Goal: Information Seeking & Learning: Learn about a topic

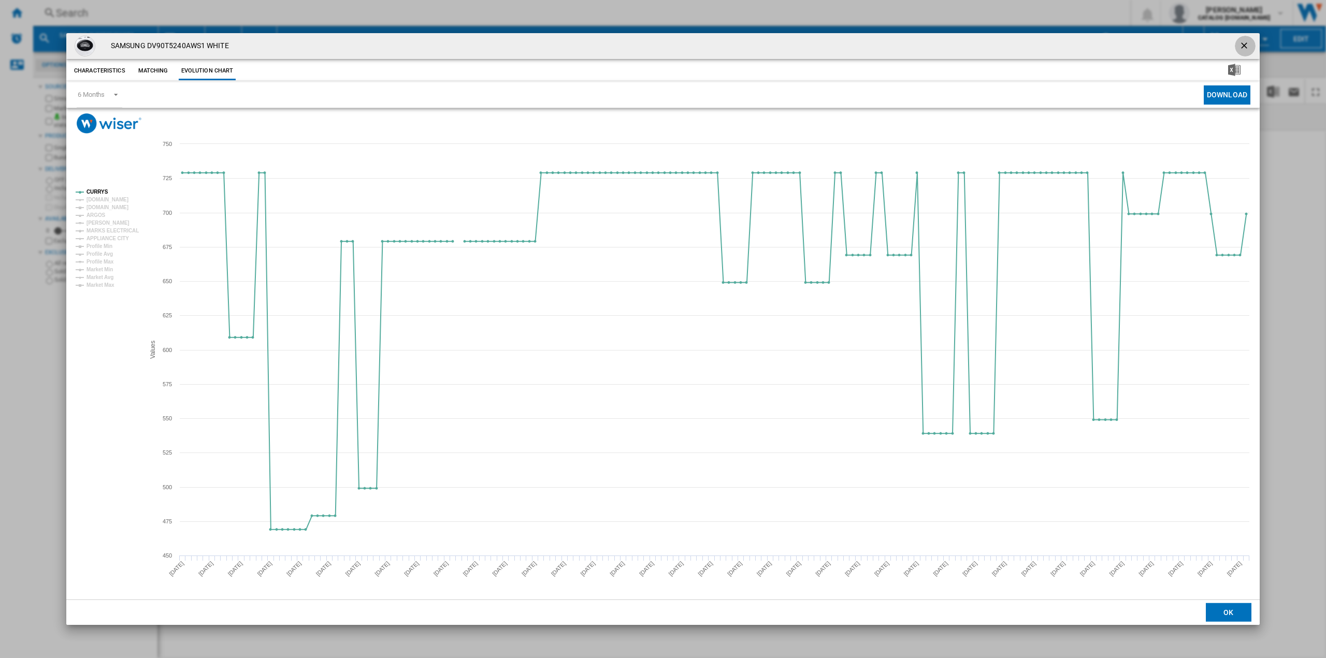
click at [1248, 41] on ng-md-icon "getI18NText('BUTTONS.CLOSE_DIALOG')" at bounding box center [1245, 46] width 12 height 12
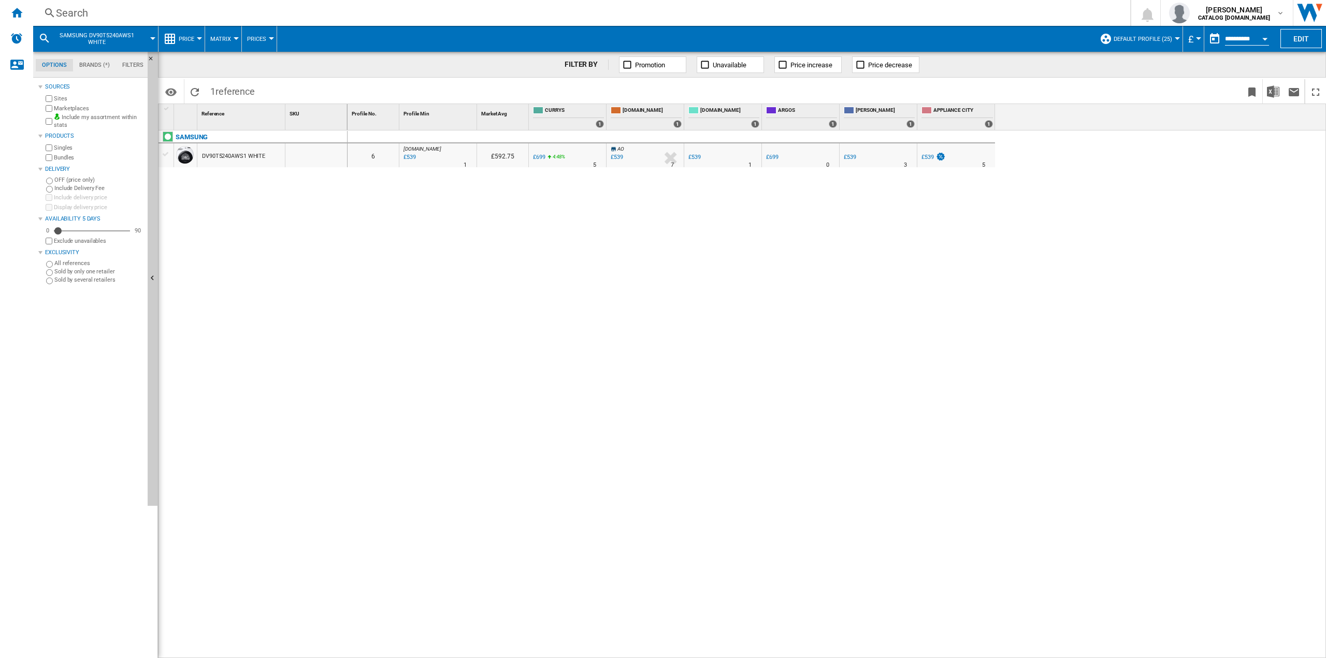
click at [213, 9] on div "Search" at bounding box center [579, 13] width 1047 height 15
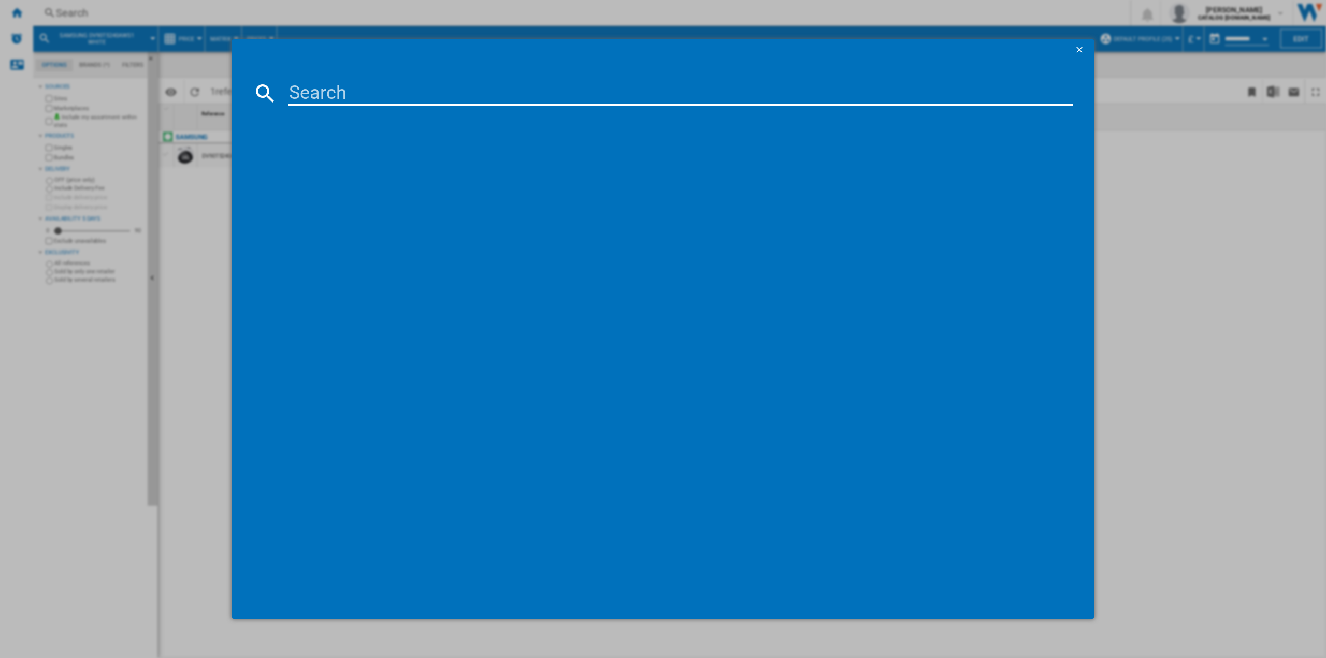
click at [307, 88] on input at bounding box center [680, 93] width 785 height 25
type input "LFR61144B"
click at [343, 164] on div "AEG LFR61144B WHITE" at bounding box center [670, 160] width 775 height 10
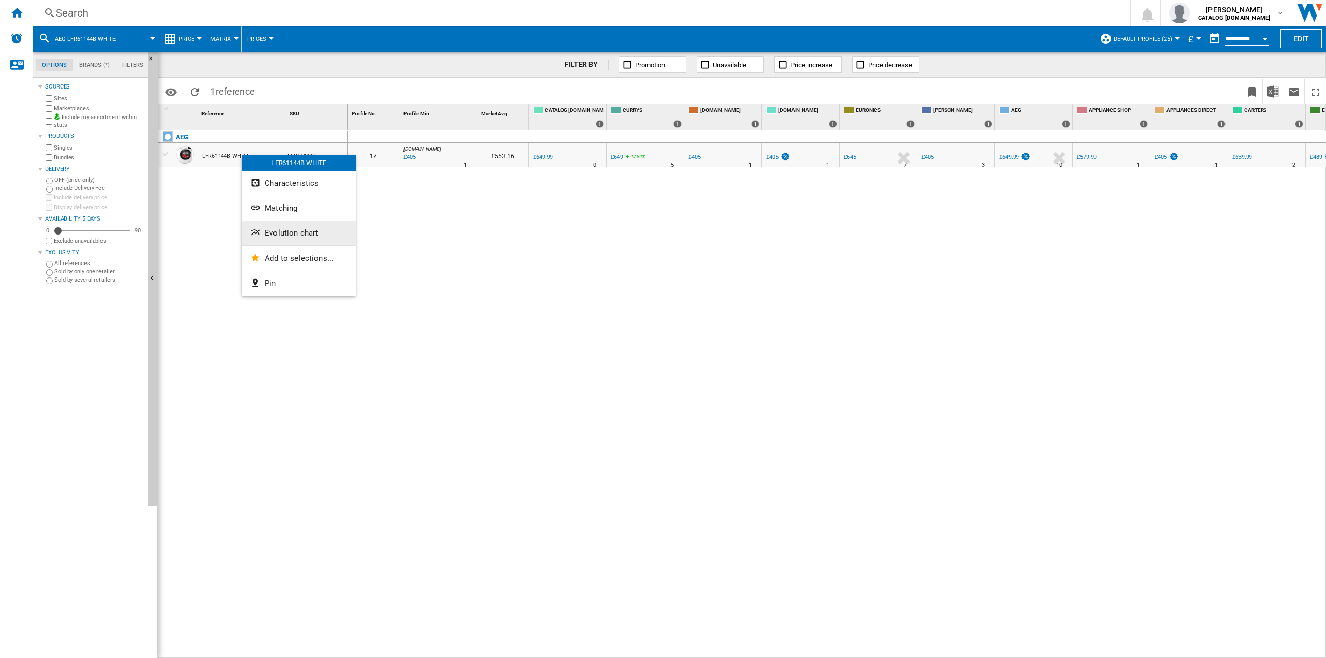
click at [284, 233] on span "Evolution chart" at bounding box center [291, 232] width 53 height 9
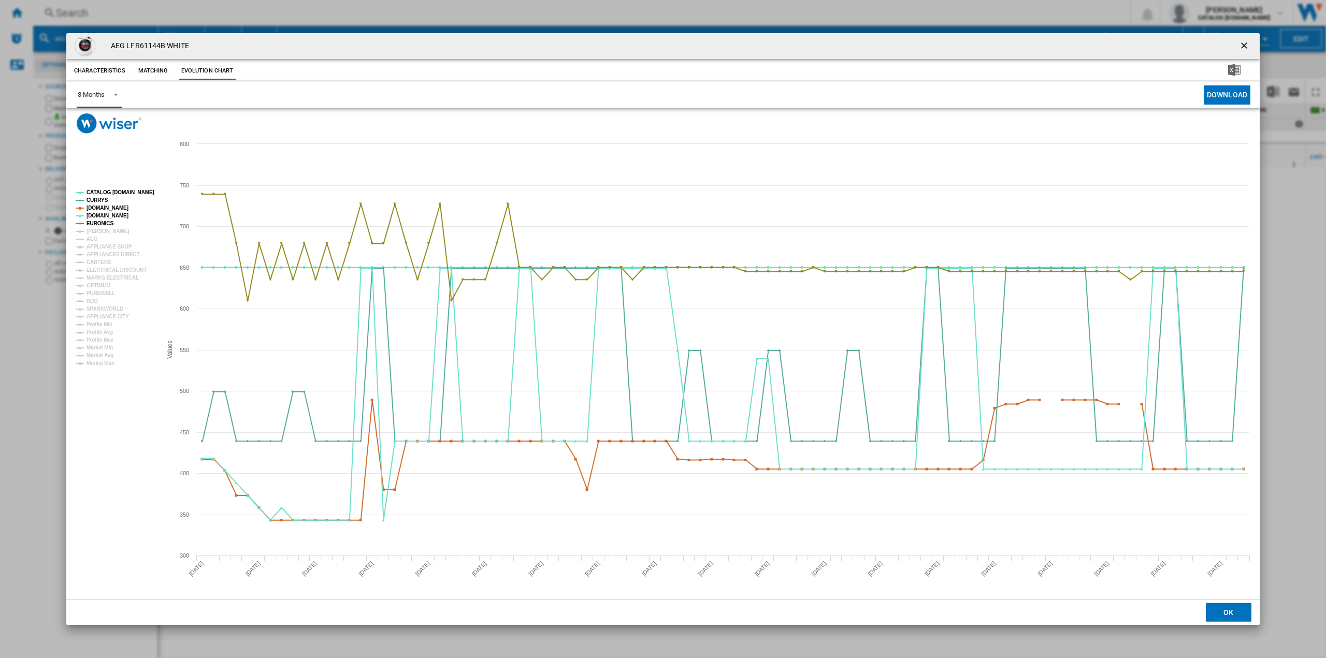
click at [108, 93] on span "Product popup" at bounding box center [113, 93] width 12 height 9
click at [118, 124] on md-option "6 Months" at bounding box center [104, 120] width 70 height 25
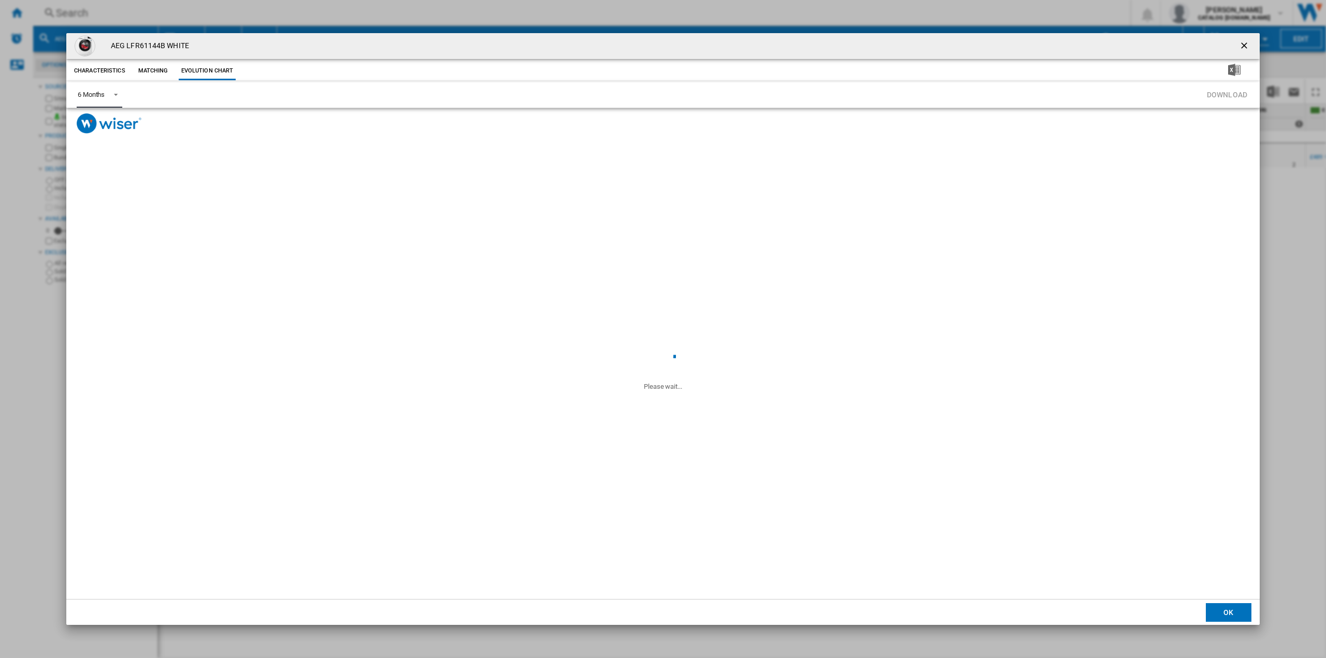
click at [109, 92] on span "Product popup" at bounding box center [113, 93] width 12 height 9
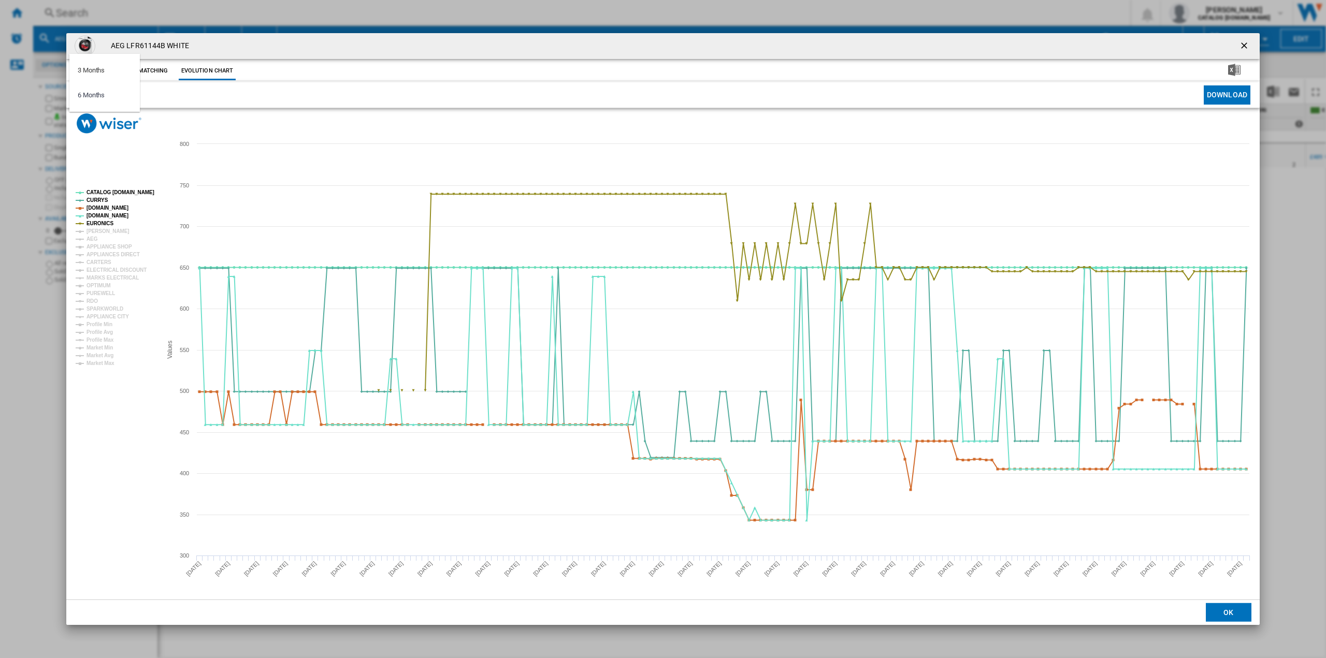
click at [99, 223] on md-backdrop at bounding box center [663, 329] width 1326 height 658
click at [99, 223] on tspan "EURONICS" at bounding box center [99, 224] width 27 height 6
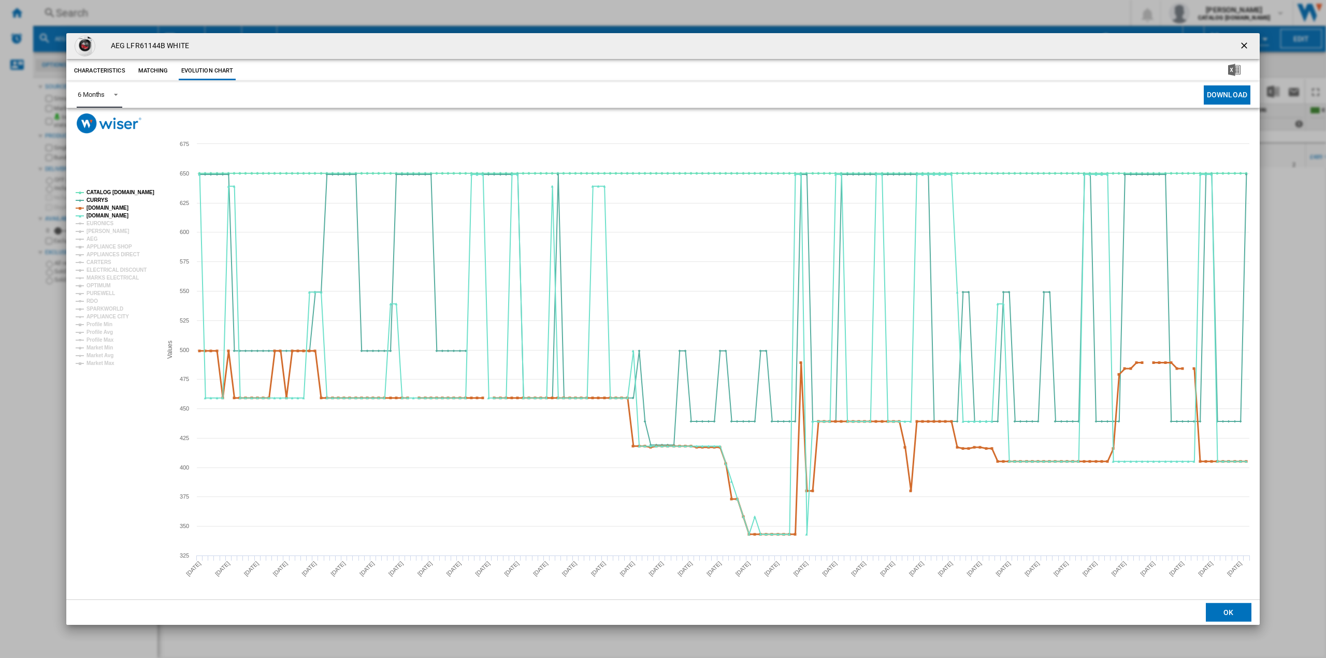
click at [105, 206] on tspan "[DOMAIN_NAME]" at bounding box center [107, 208] width 42 height 6
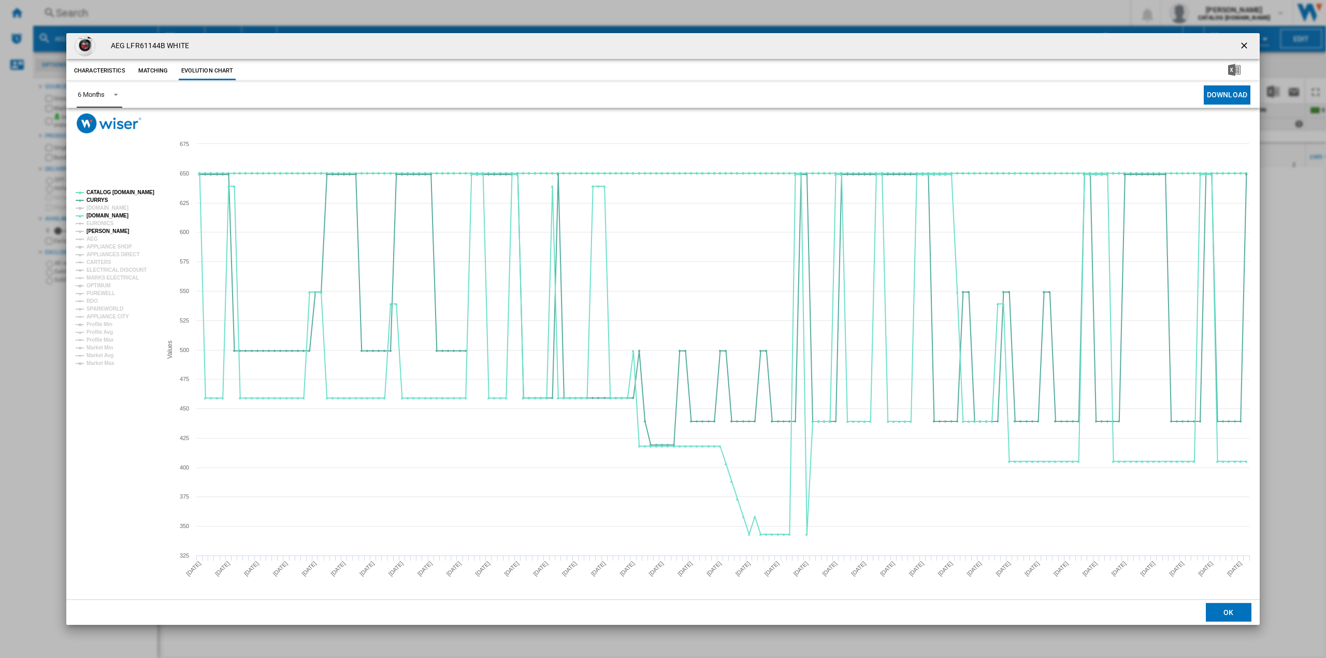
click at [108, 230] on tspan "[PERSON_NAME]" at bounding box center [107, 231] width 43 height 6
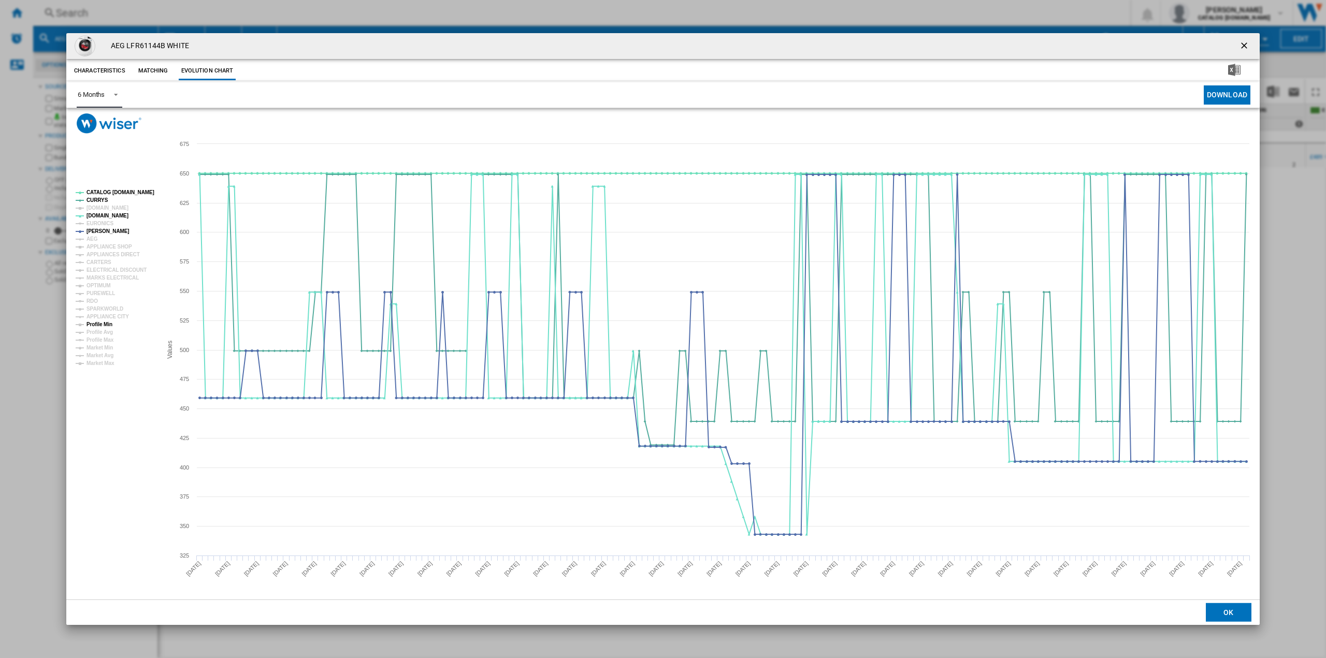
click at [108, 326] on tspan "Profile Min" at bounding box center [99, 325] width 26 height 6
click at [99, 231] on tspan "[PERSON_NAME]" at bounding box center [107, 231] width 43 height 6
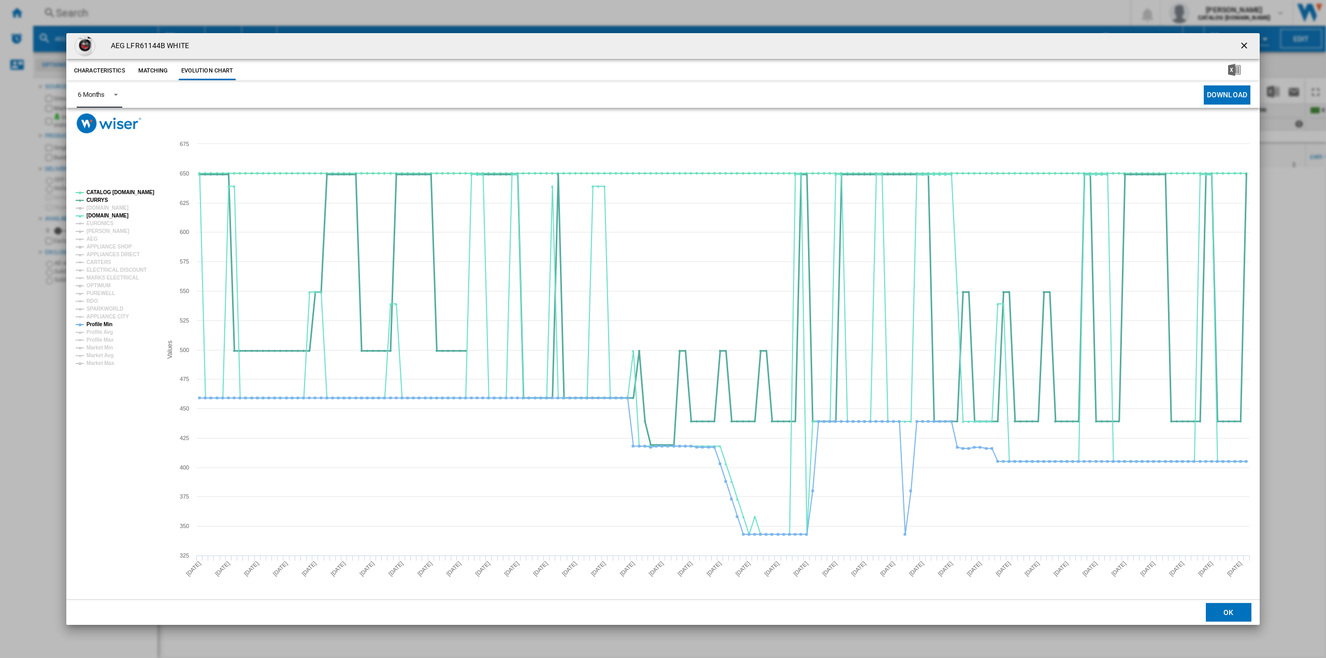
click at [98, 199] on tspan "CURRYS" at bounding box center [97, 200] width 22 height 6
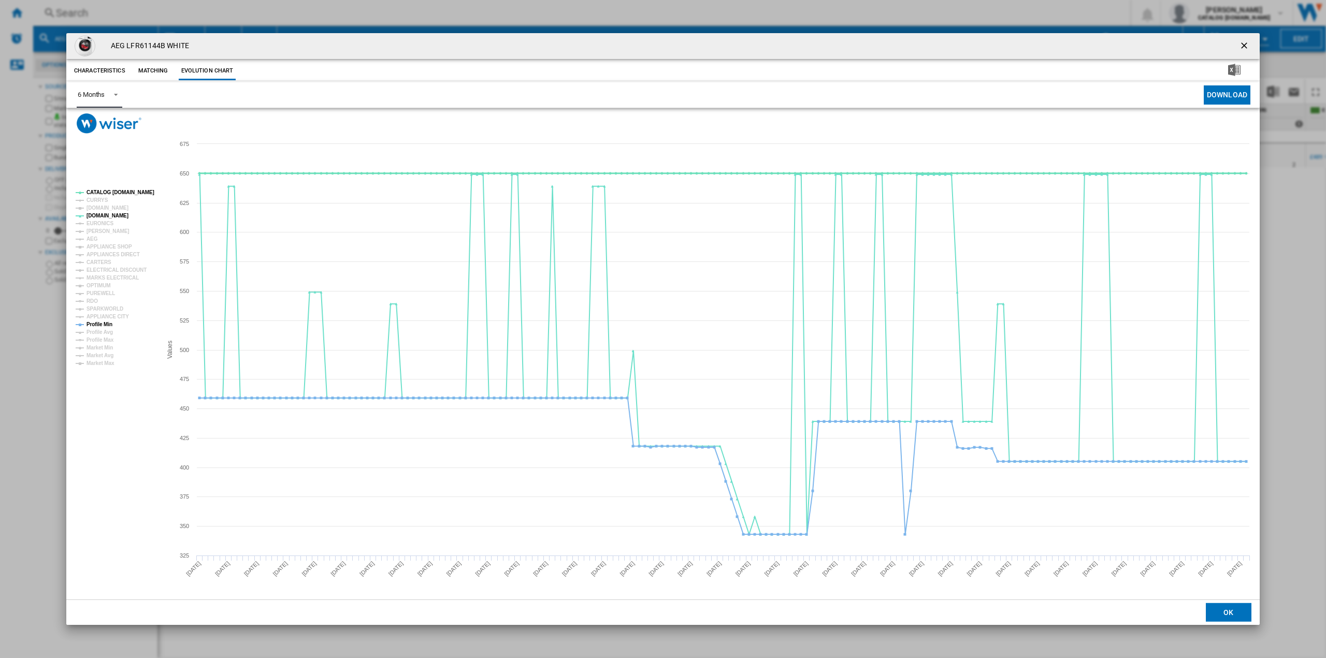
click at [107, 190] on tspan "CATALOG [DOMAIN_NAME]" at bounding box center [120, 193] width 68 height 6
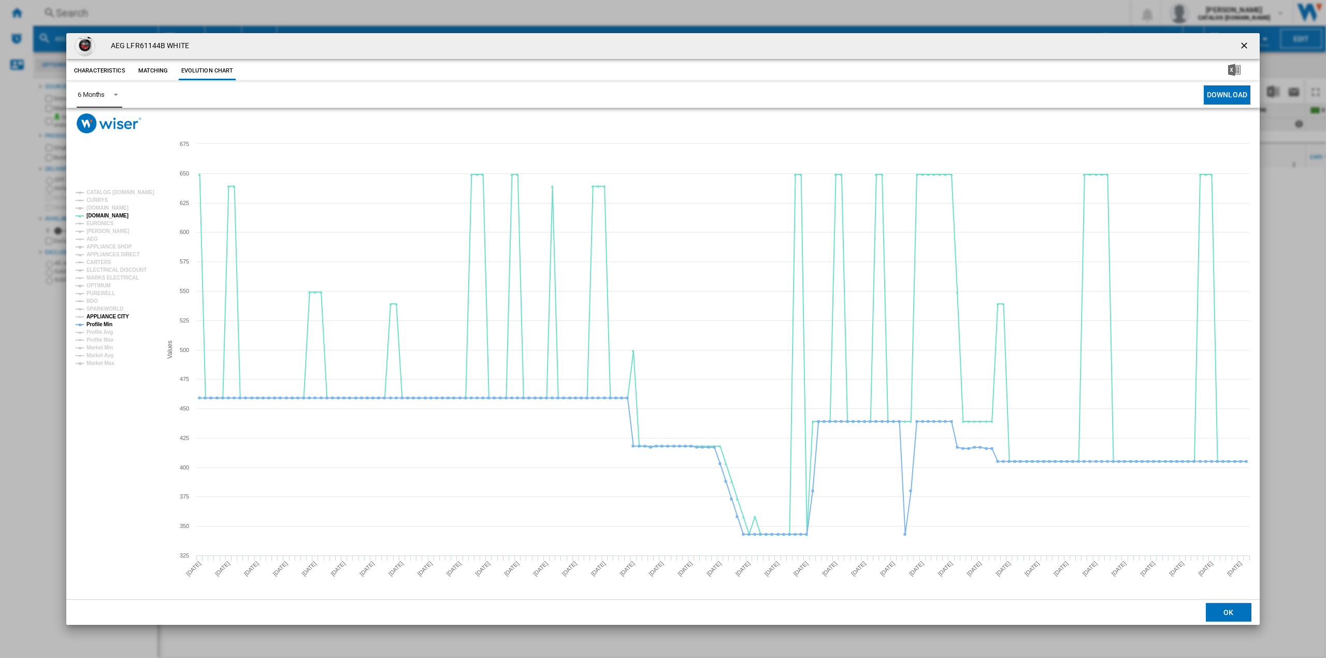
click at [120, 319] on tspan "APPLIANCE CITY" at bounding box center [107, 317] width 42 height 6
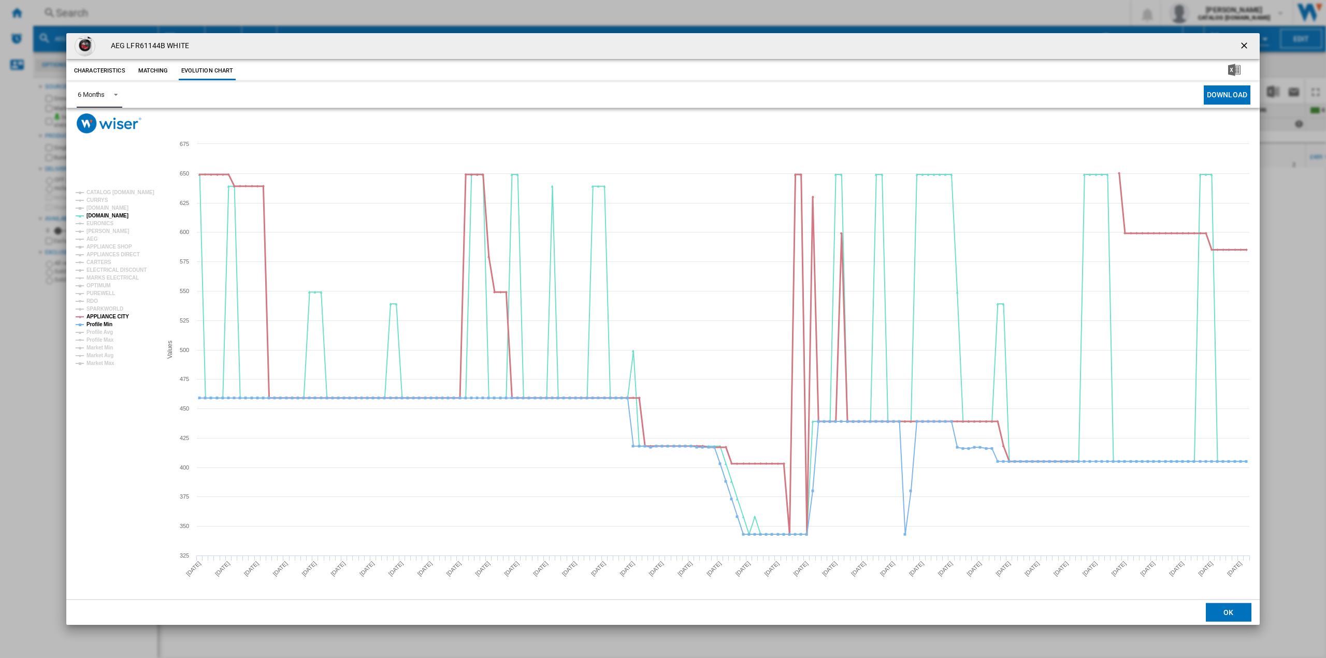
click at [103, 319] on tspan "APPLIANCE CITY" at bounding box center [107, 317] width 42 height 6
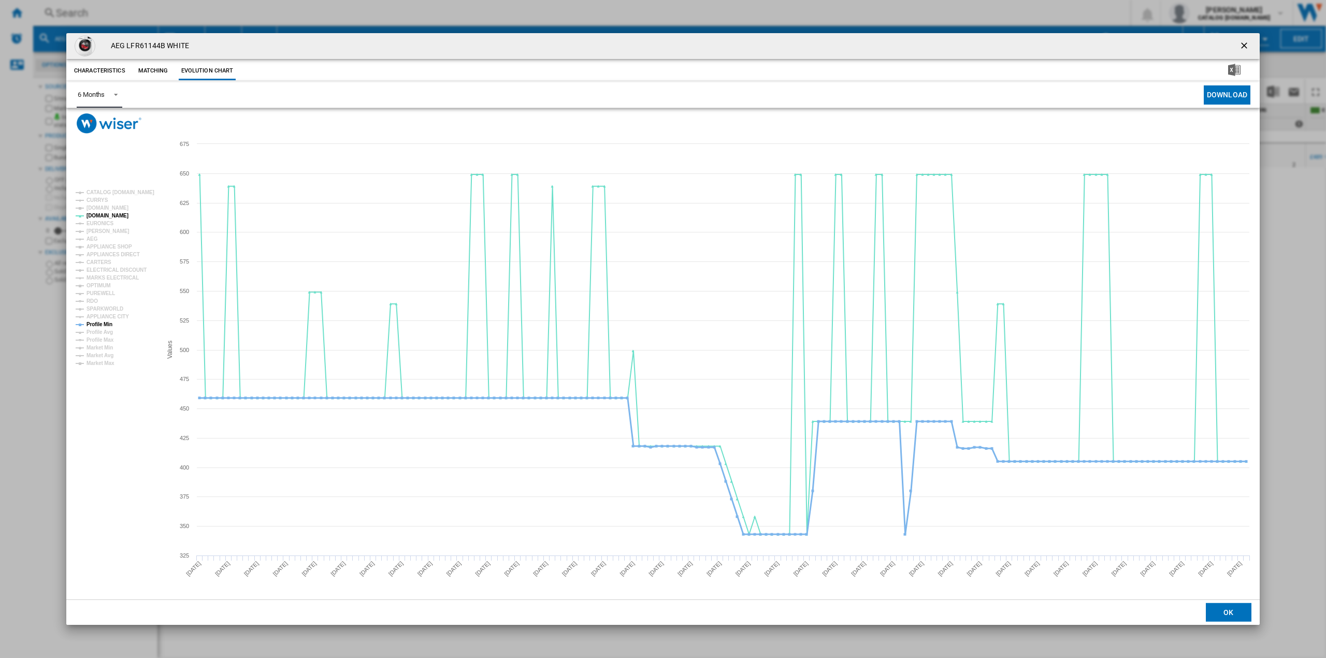
click at [104, 323] on tspan "Profile Min" at bounding box center [99, 325] width 26 height 6
click at [106, 205] on tspan "[DOMAIN_NAME]" at bounding box center [107, 208] width 42 height 6
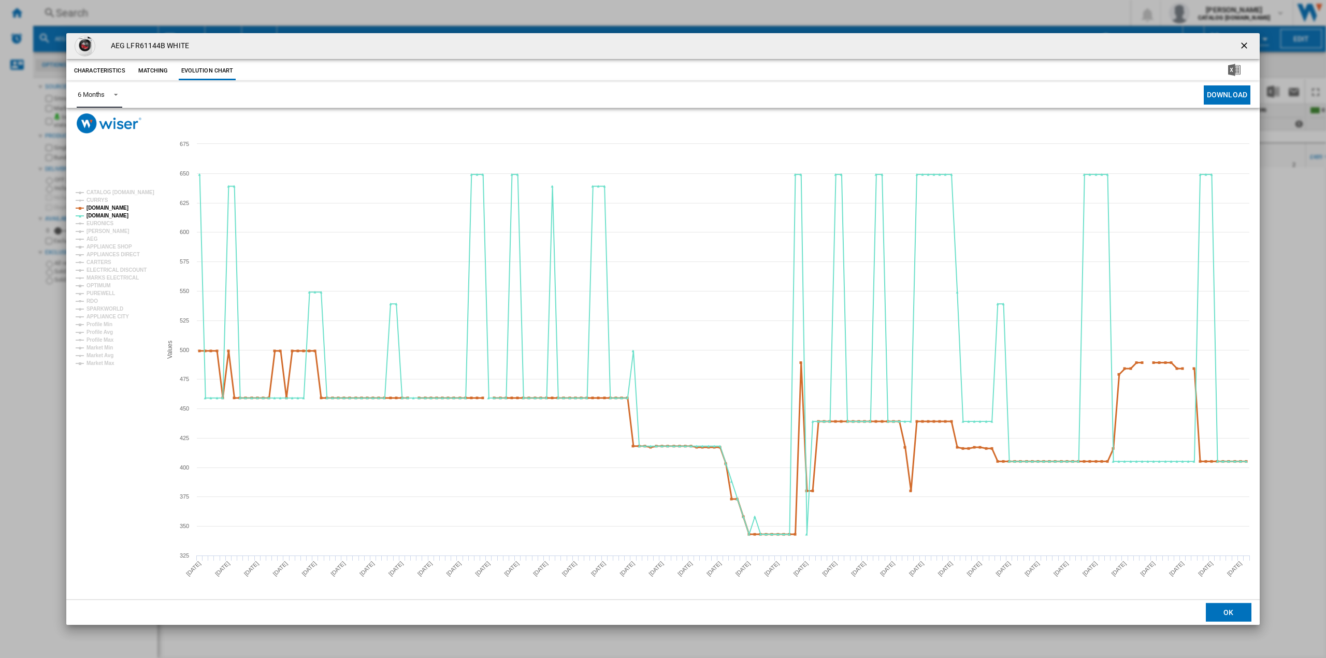
click at [114, 206] on tspan "[DOMAIN_NAME]" at bounding box center [107, 208] width 42 height 6
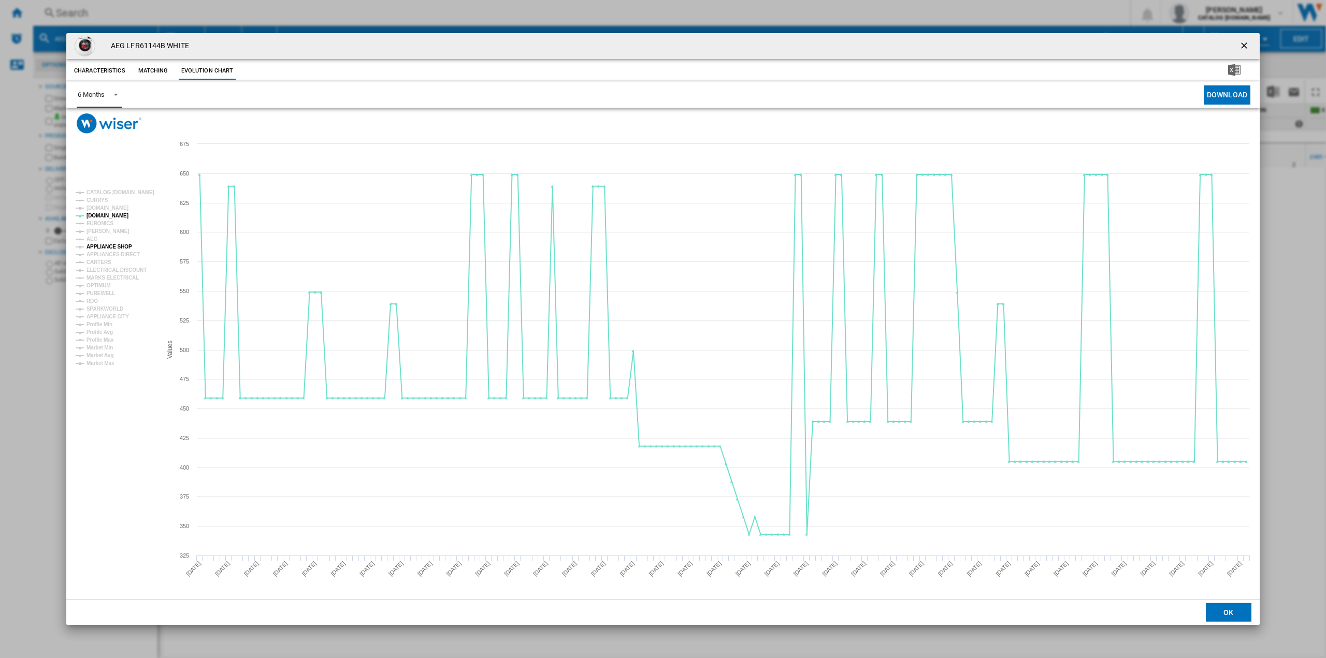
click at [108, 245] on tspan "APPLIANCE SHOP" at bounding box center [109, 247] width 46 height 6
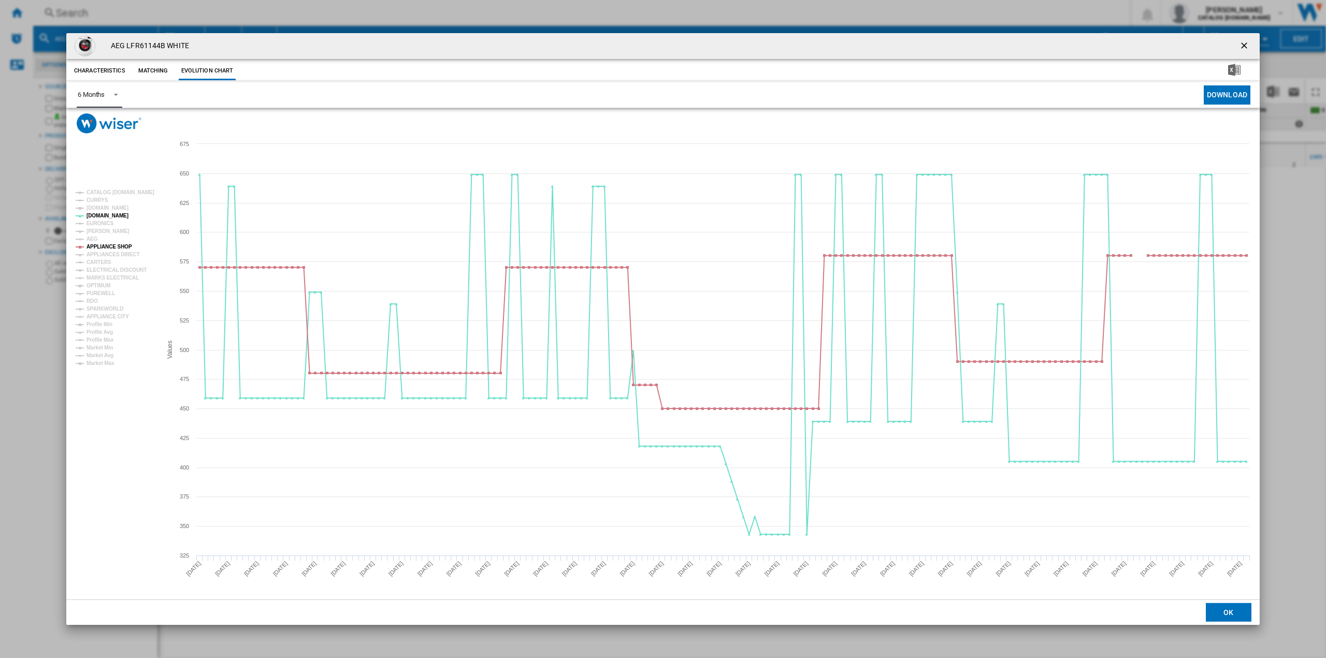
click at [108, 245] on tspan "APPLIANCE SHOP" at bounding box center [109, 247] width 46 height 6
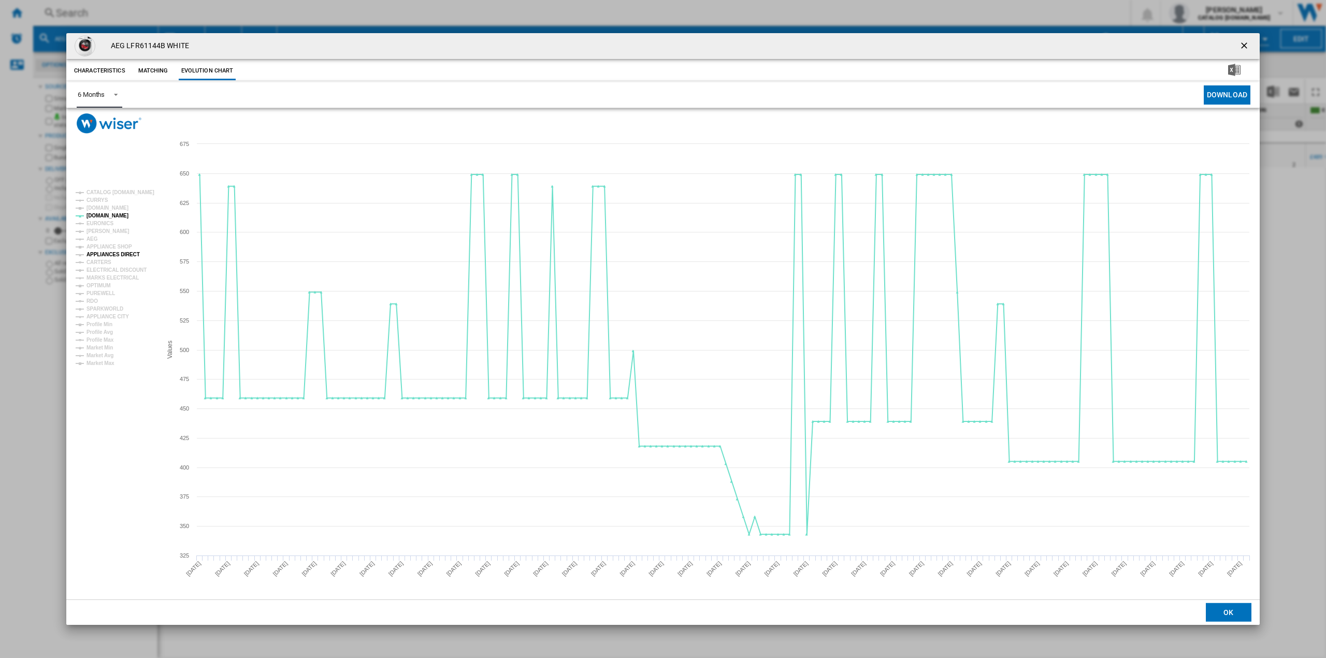
click at [108, 252] on tspan "APPLIANCES DIRECT" at bounding box center [112, 255] width 53 height 6
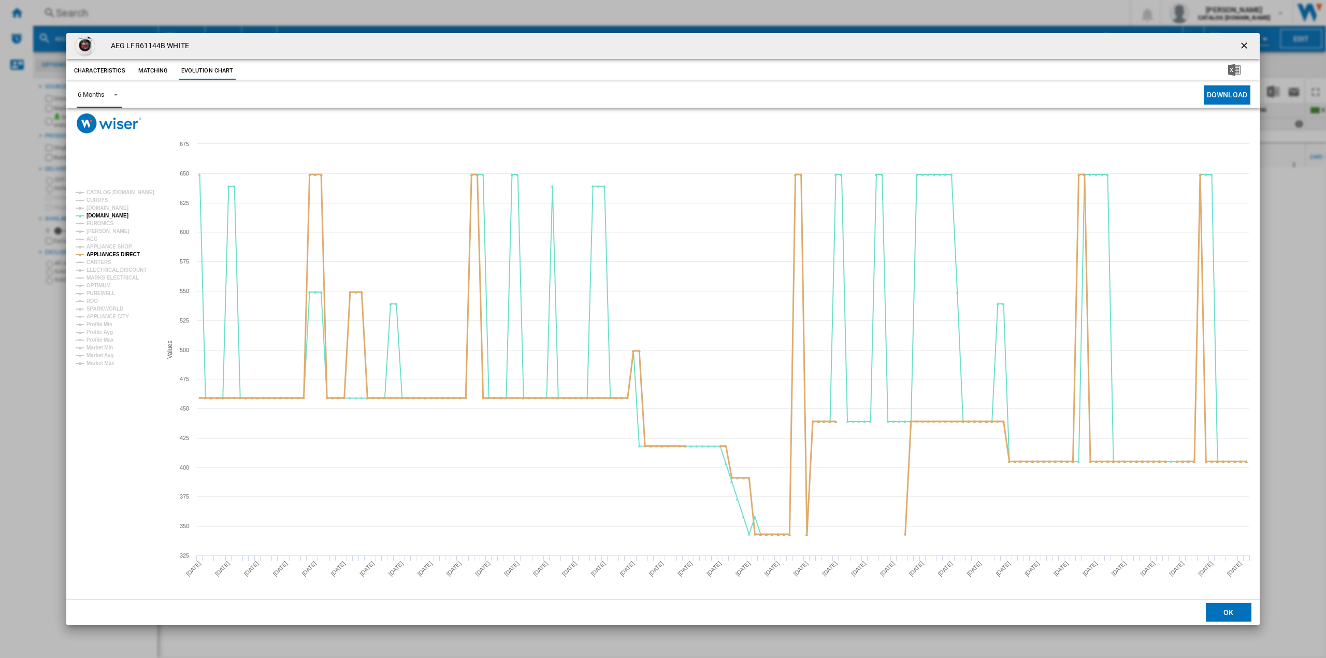
click at [114, 252] on tspan "APPLIANCES DIRECT" at bounding box center [112, 255] width 53 height 6
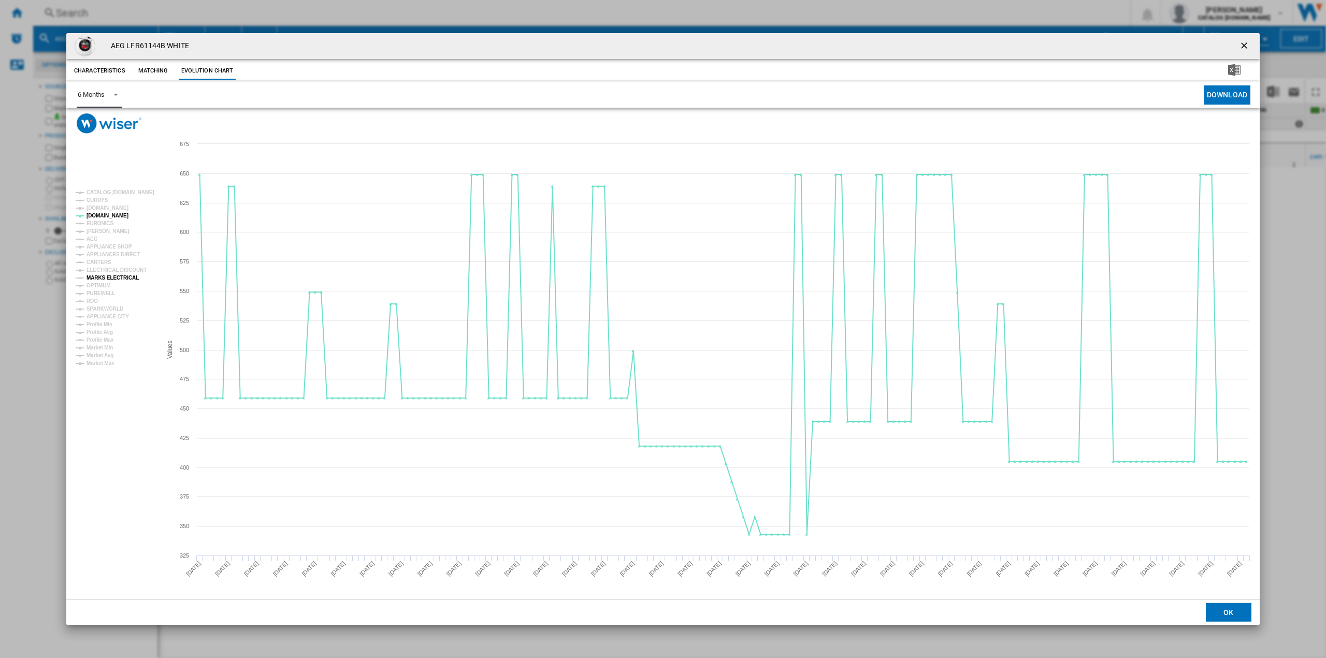
click at [119, 279] on tspan "MARKS ELECTRICAL" at bounding box center [112, 278] width 52 height 6
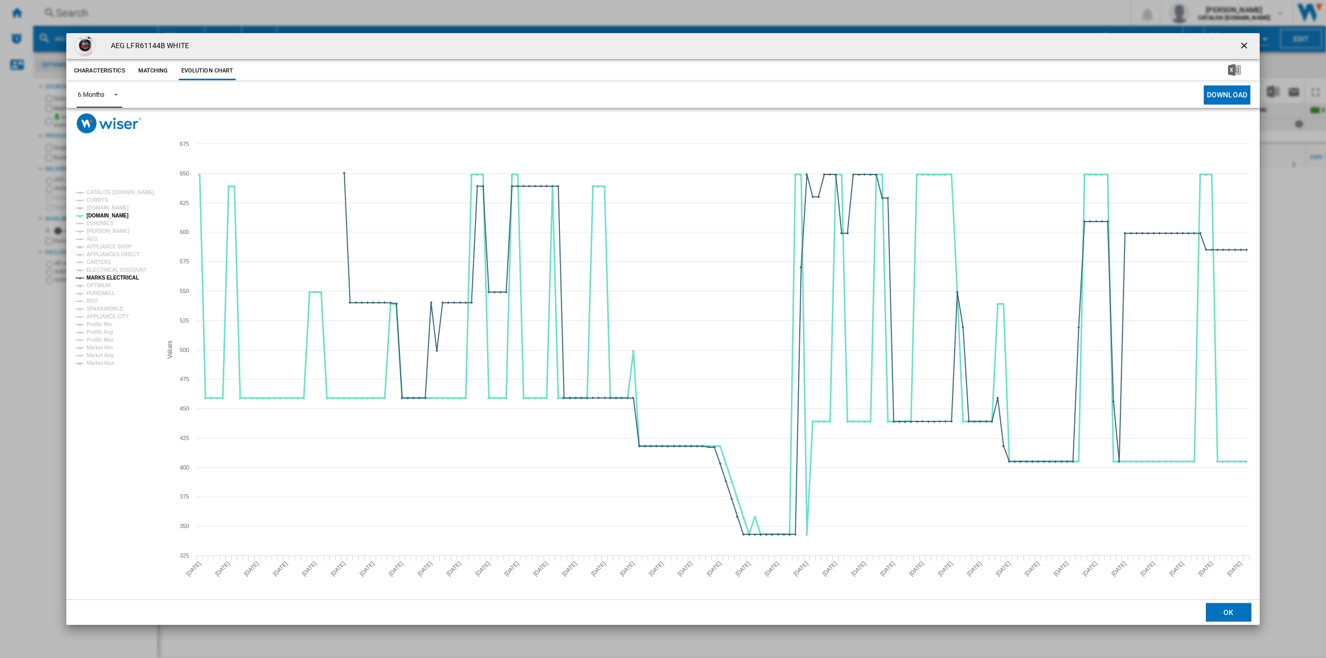
click at [98, 216] on tspan "[DOMAIN_NAME]" at bounding box center [107, 216] width 42 height 6
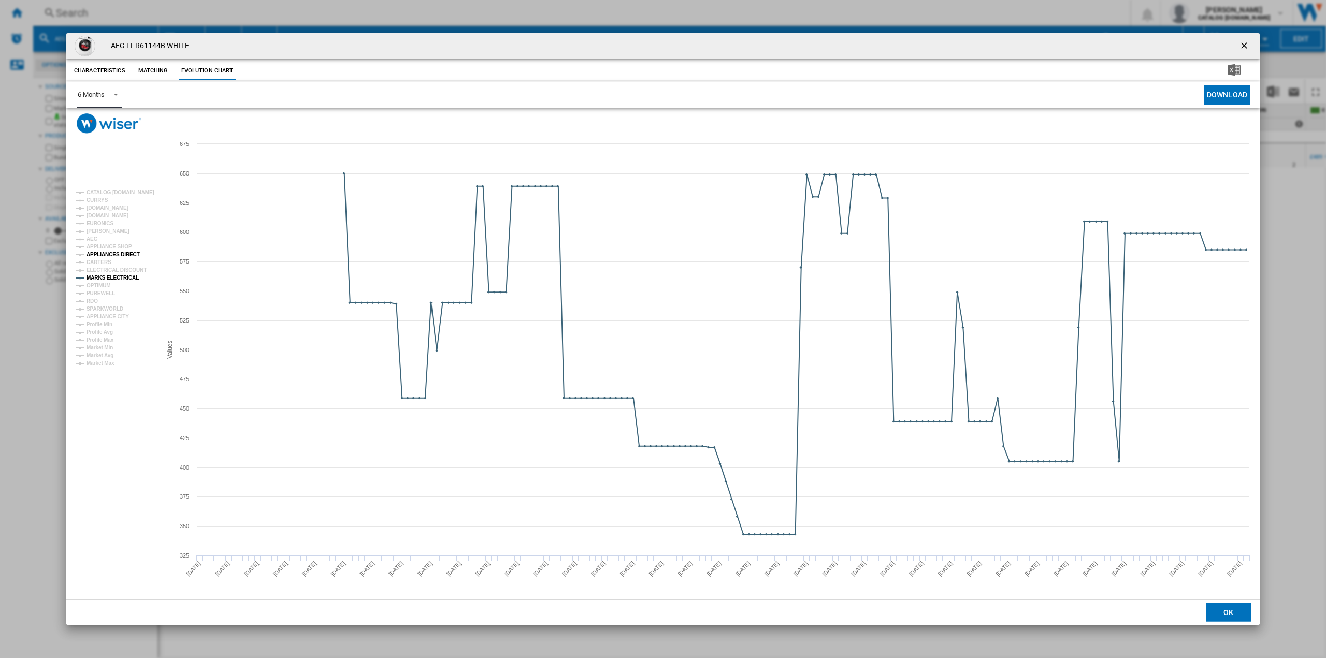
click at [125, 253] on tspan "APPLIANCES DIRECT" at bounding box center [112, 255] width 53 height 6
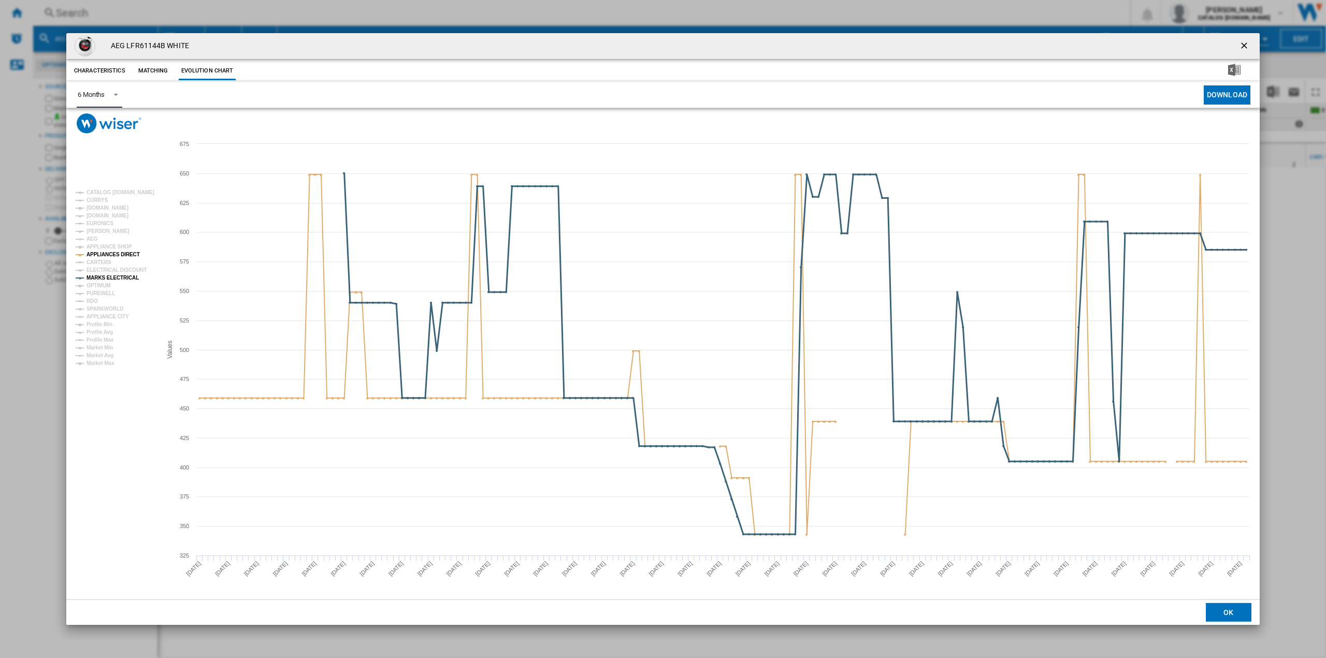
click at [108, 276] on tspan "MARKS ELECTRICAL" at bounding box center [112, 278] width 52 height 6
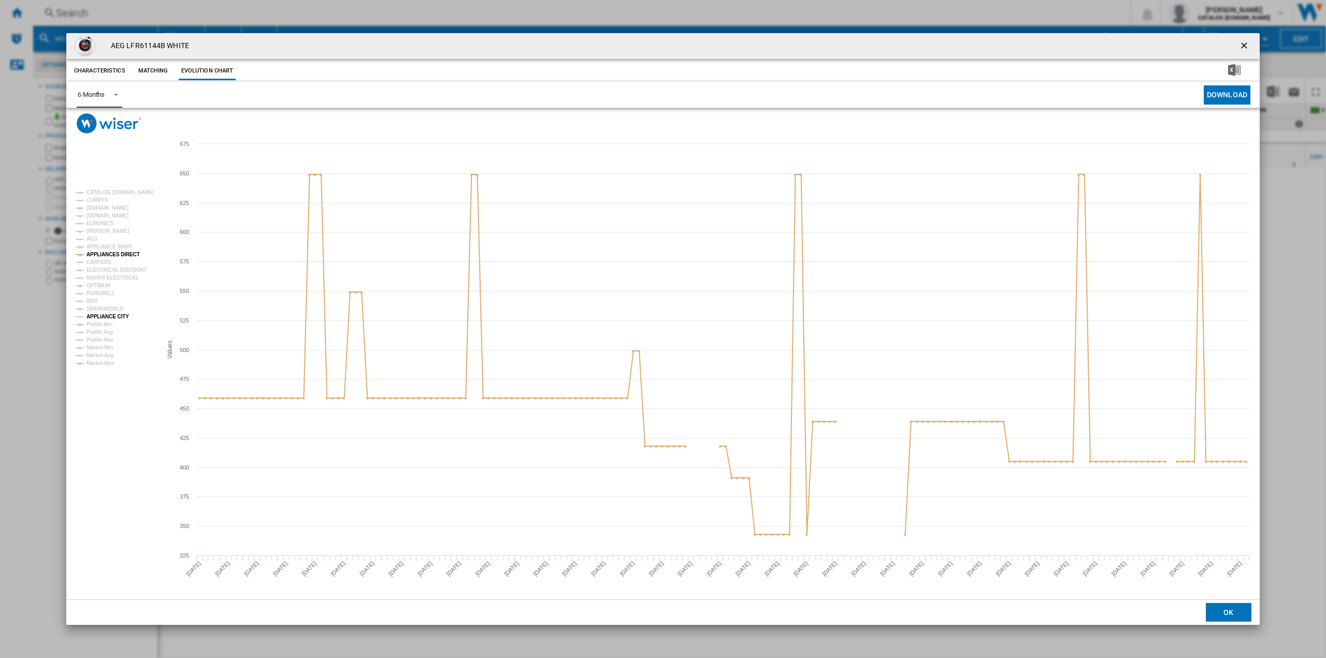
click at [114, 316] on tspan "APPLIANCE CITY" at bounding box center [107, 317] width 42 height 6
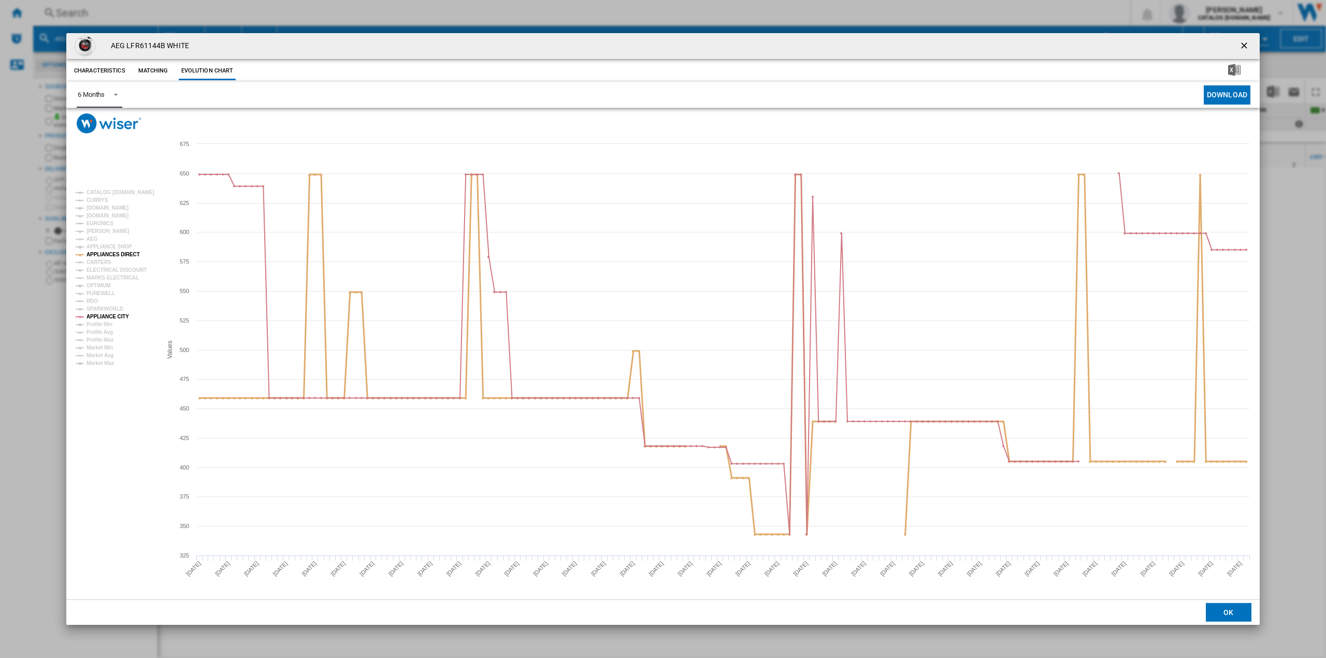
click at [131, 255] on tspan "APPLIANCES DIRECT" at bounding box center [112, 255] width 53 height 6
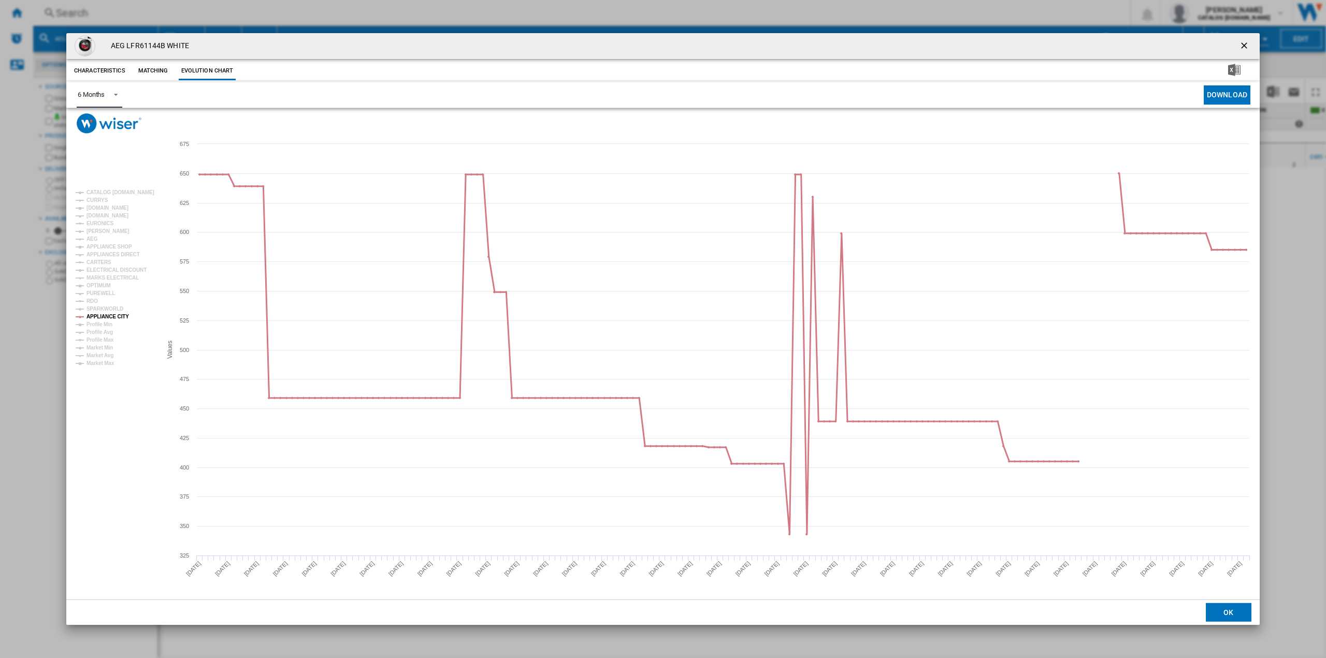
drag, startPoint x: 115, startPoint y: 314, endPoint x: 107, endPoint y: 201, distance: 113.7
click at [111, 205] on tspan "[DOMAIN_NAME]" at bounding box center [107, 208] width 42 height 6
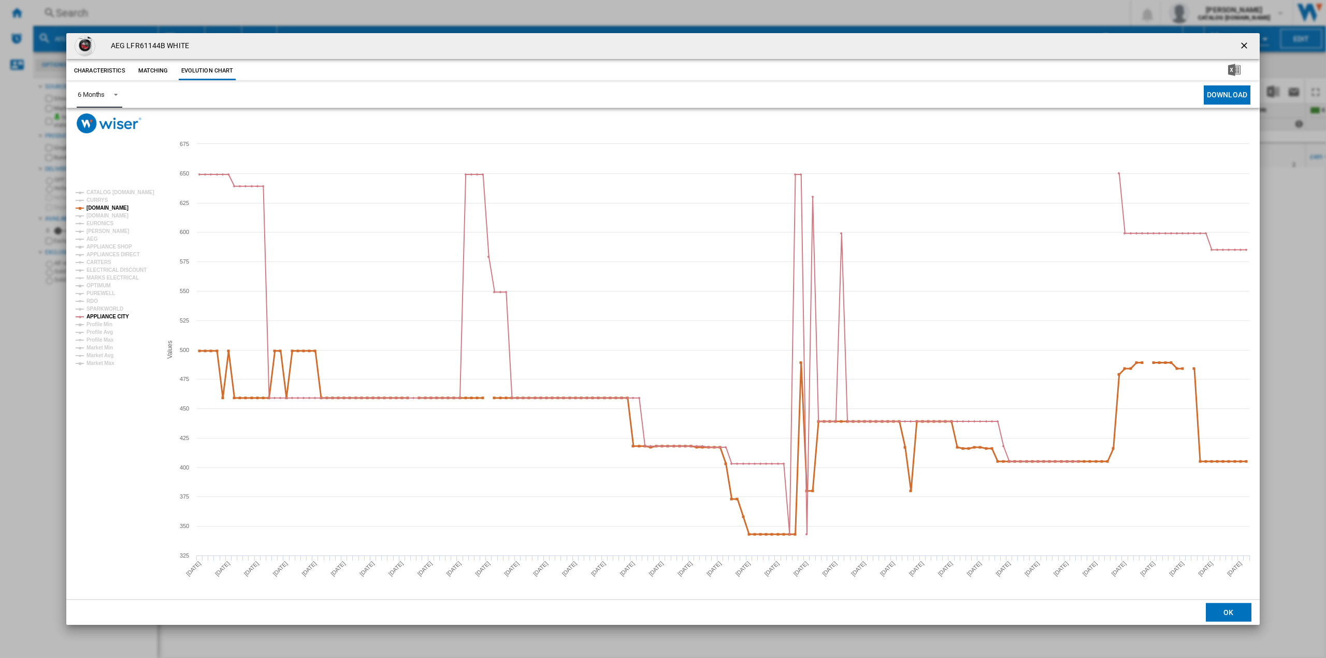
click at [120, 205] on tspan "[DOMAIN_NAME]" at bounding box center [107, 208] width 42 height 6
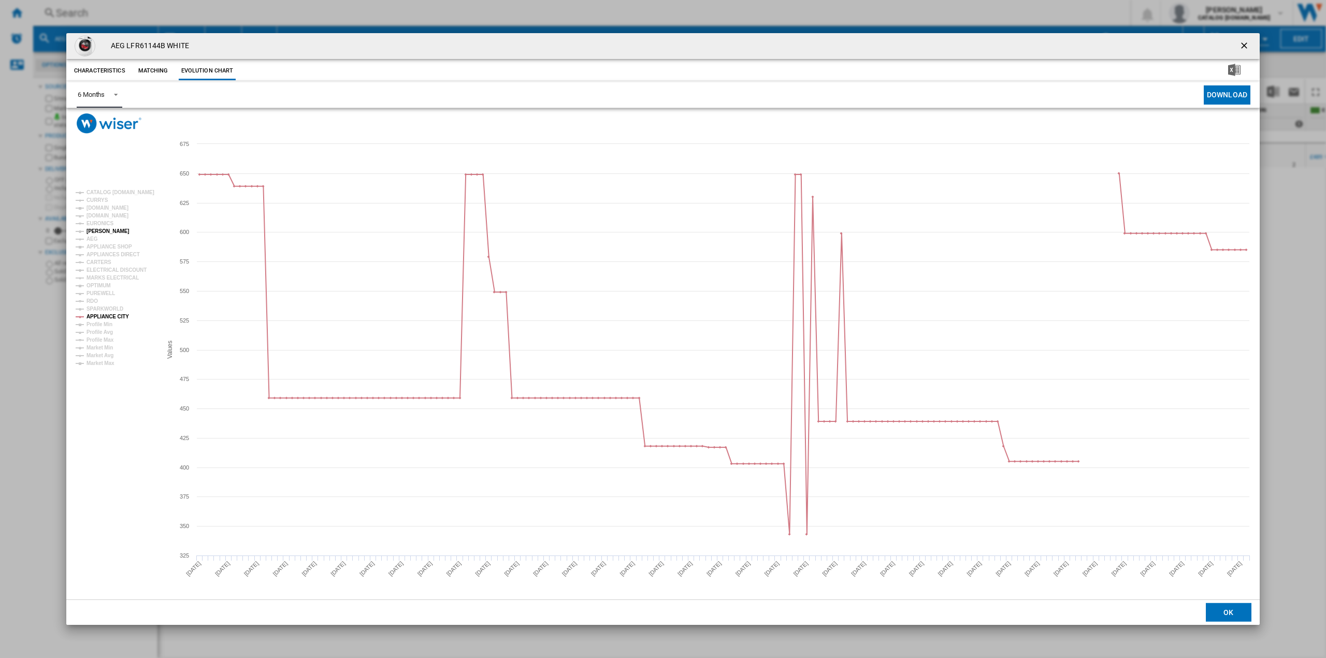
click at [108, 228] on tspan "[PERSON_NAME]" at bounding box center [107, 231] width 43 height 6
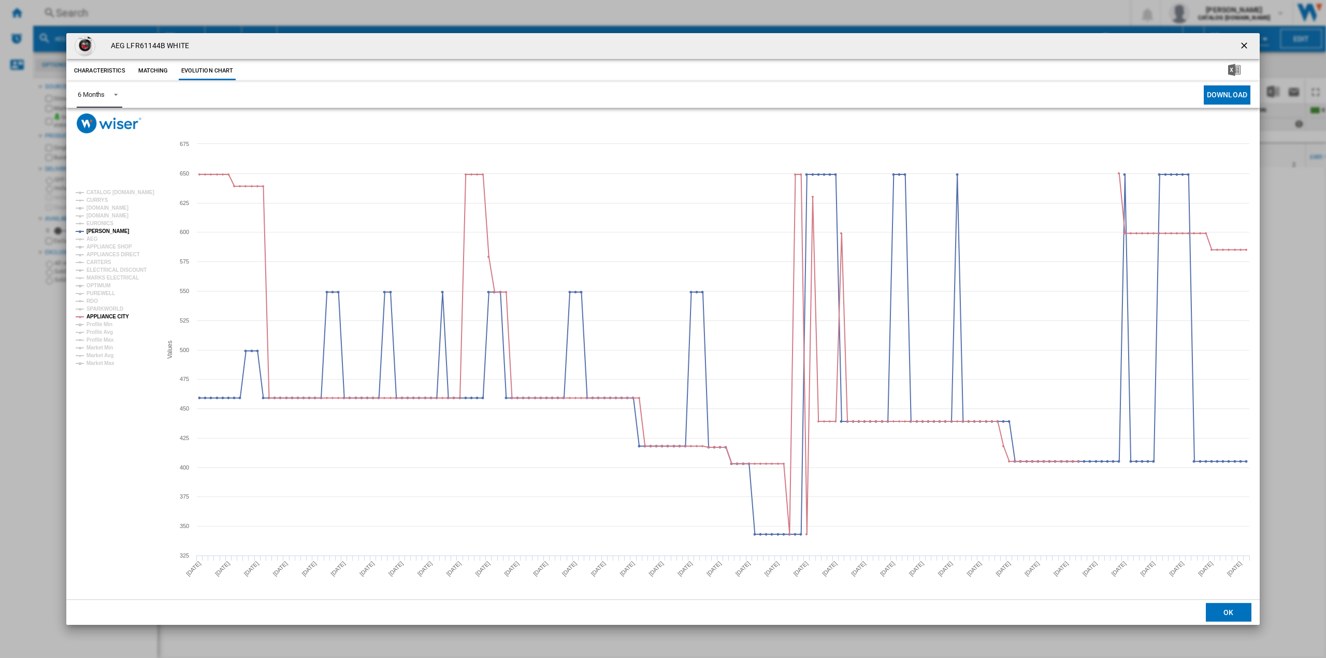
click at [108, 217] on rect "Product popup" at bounding box center [114, 277] width 86 height 184
click at [103, 215] on tspan "[DOMAIN_NAME]" at bounding box center [107, 216] width 42 height 6
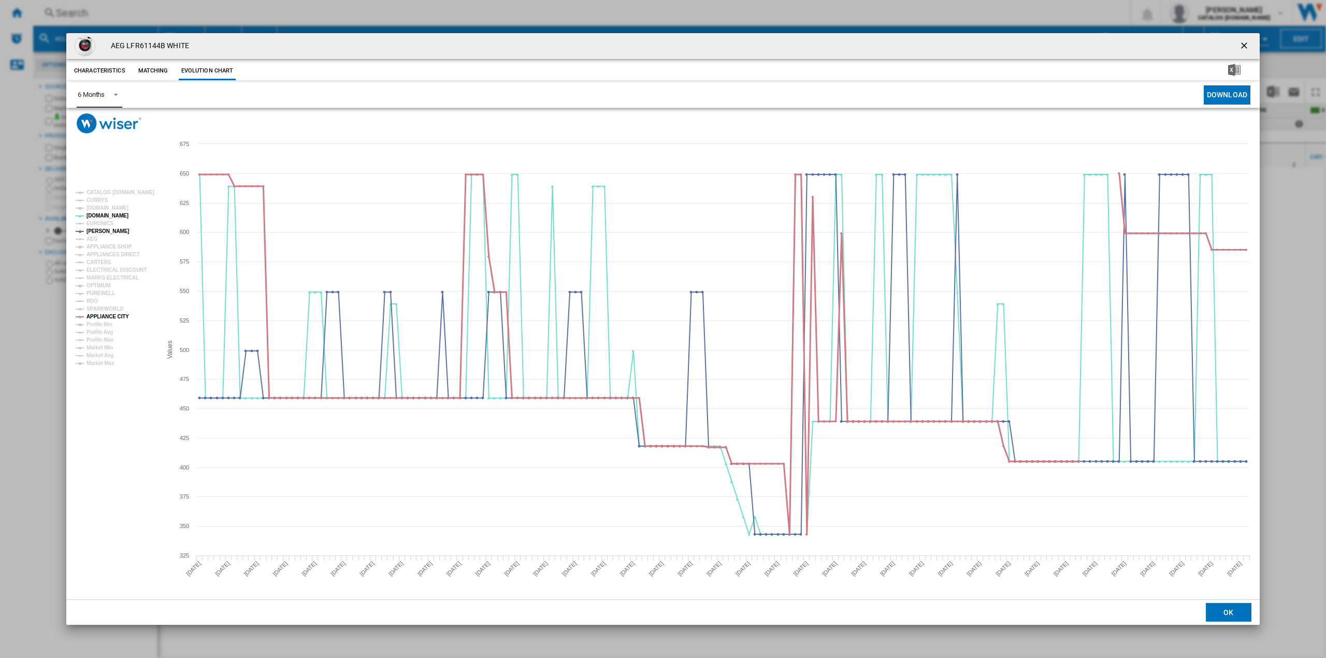
click at [111, 315] on tspan "APPLIANCE CITY" at bounding box center [107, 317] width 42 height 6
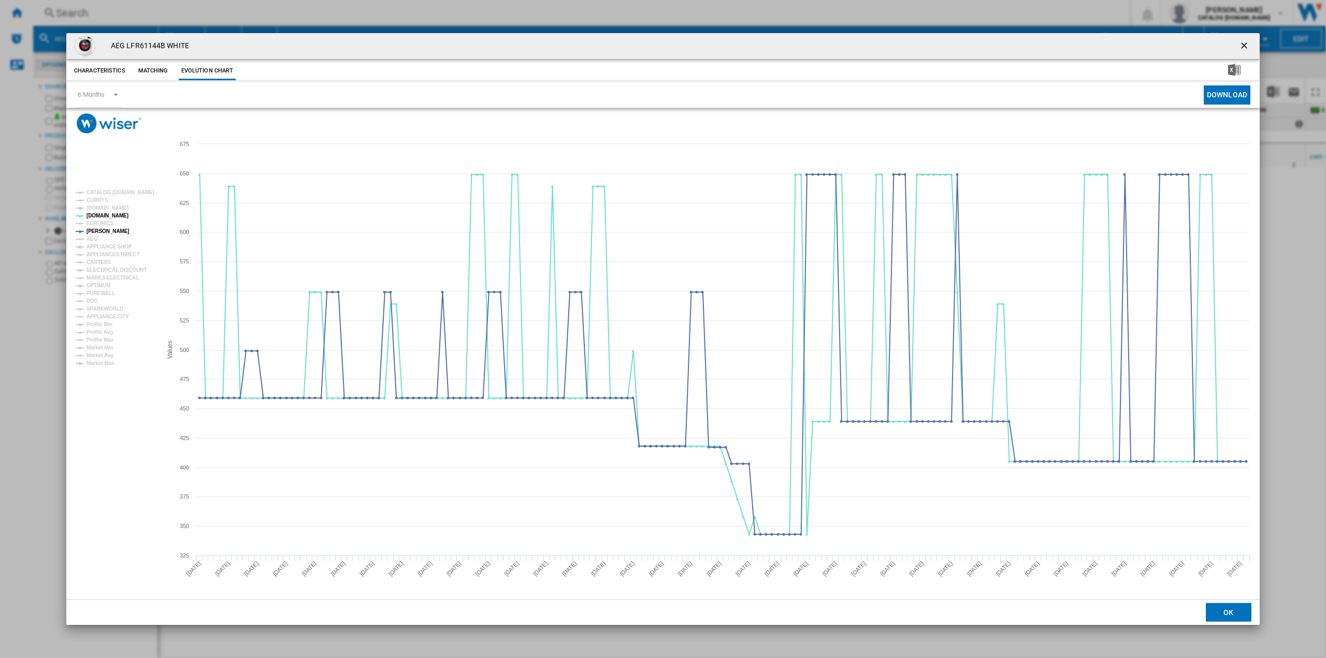
click at [1245, 48] on ng-md-icon "getI18NText('BUTTONS.CLOSE_DIALOG')" at bounding box center [1245, 46] width 12 height 12
